Goal: Use online tool/utility

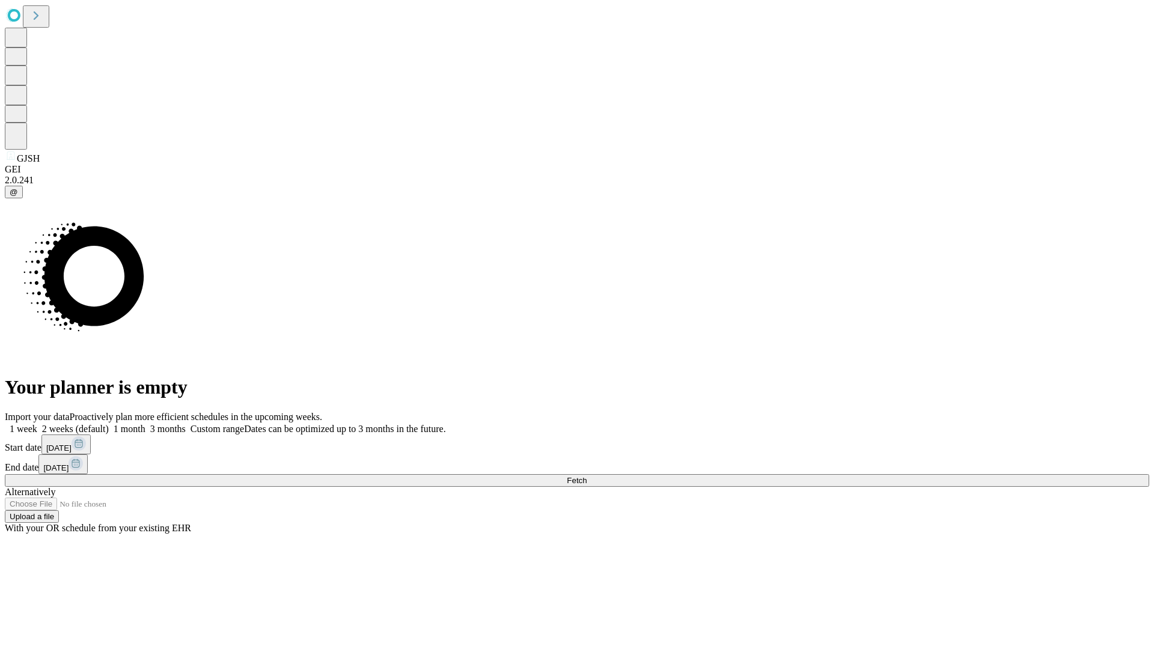
click at [586, 476] on span "Fetch" at bounding box center [577, 480] width 20 height 9
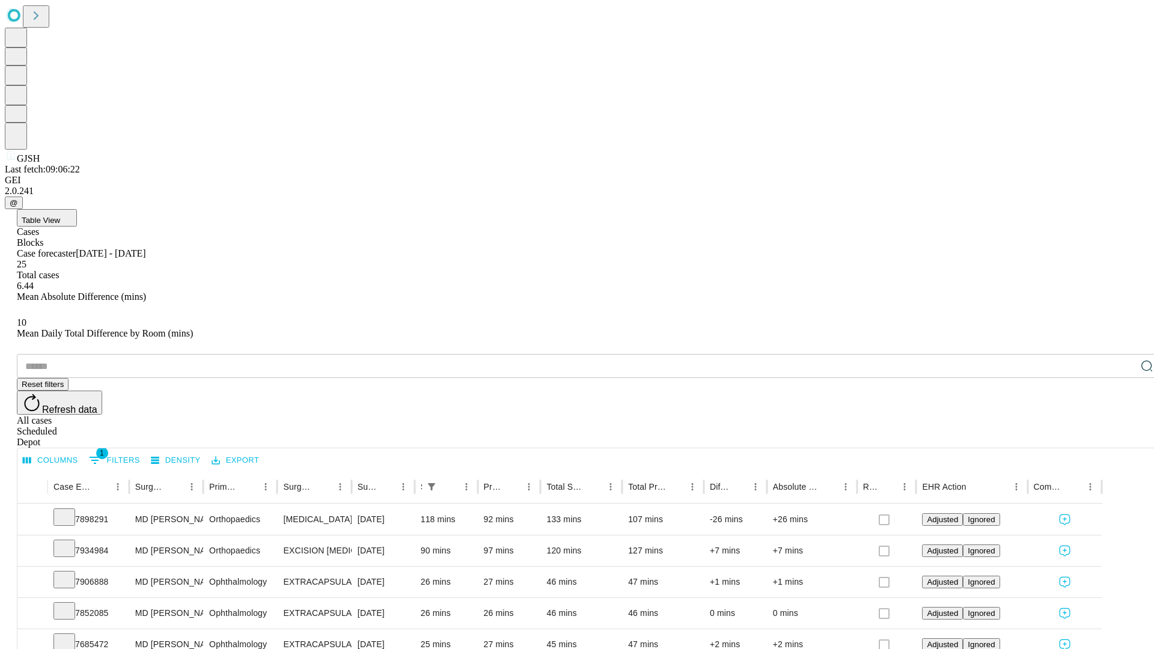
click at [60, 216] on span "Table View" at bounding box center [41, 220] width 38 height 9
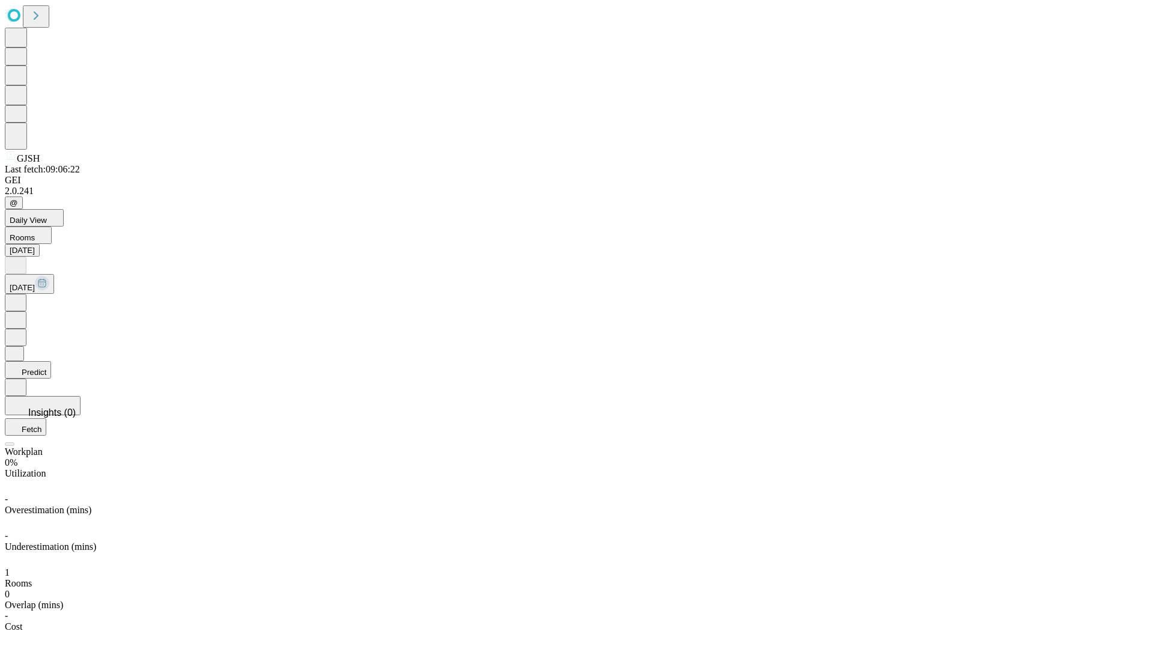
click at [51, 361] on button "Predict" at bounding box center [28, 369] width 46 height 17
